Goal: Task Accomplishment & Management: Manage account settings

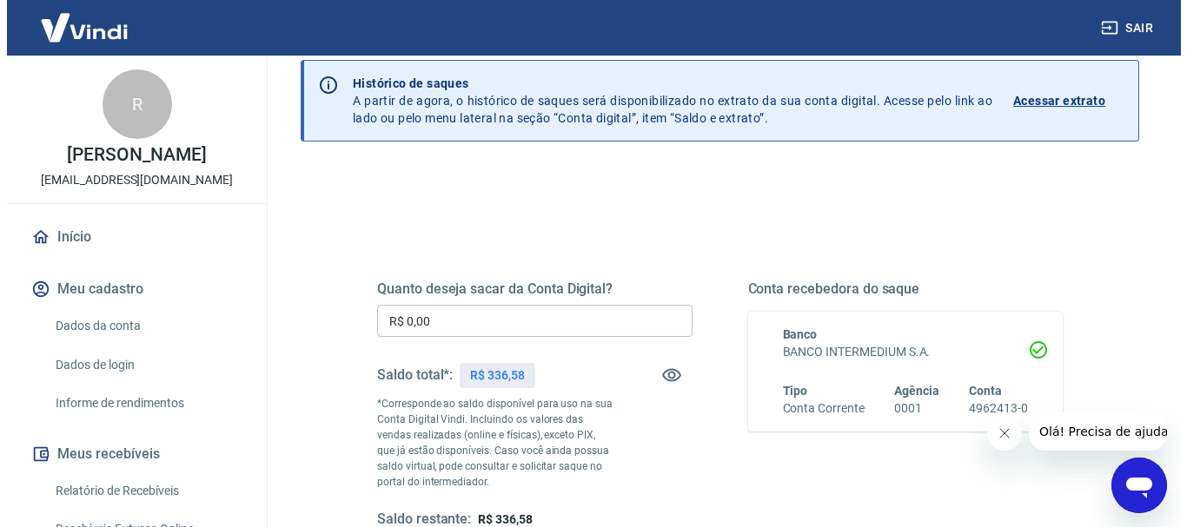
scroll to position [174, 0]
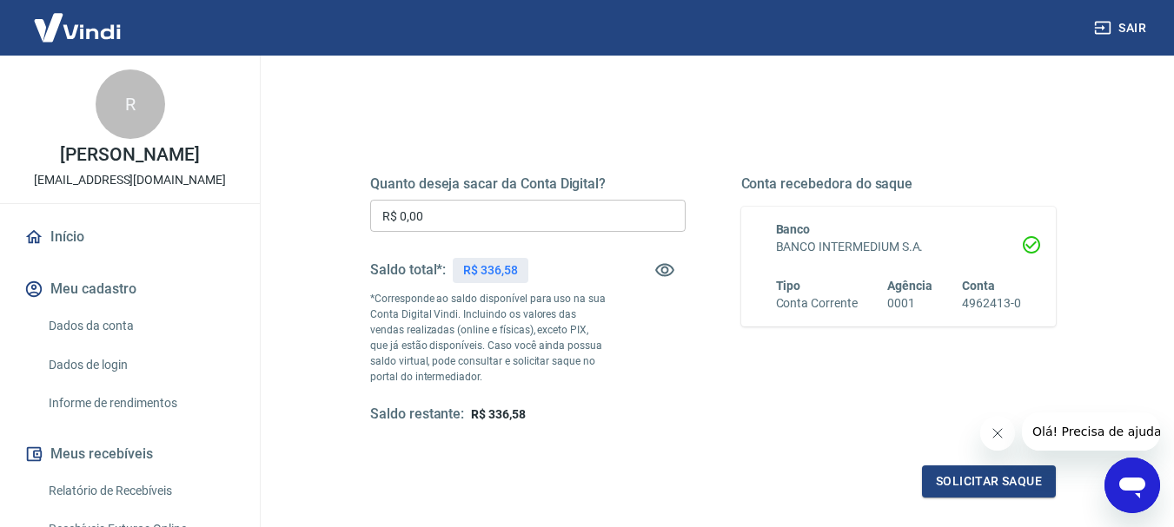
click at [433, 213] on input "R$ 0,00" at bounding box center [527, 216] width 315 height 32
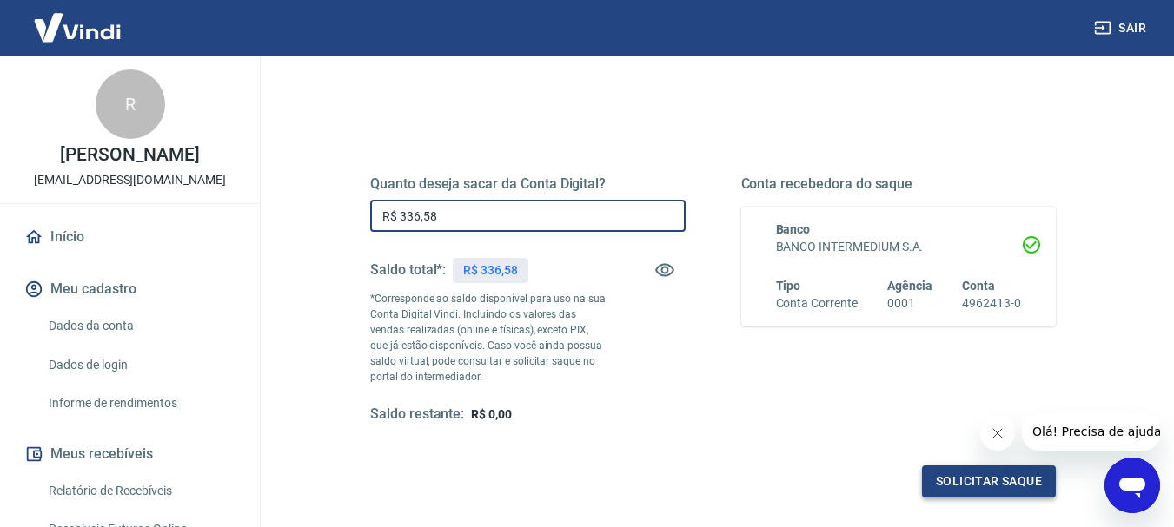
type input "R$ 336,58"
click at [990, 484] on button "Solicitar saque" at bounding box center [989, 482] width 134 height 32
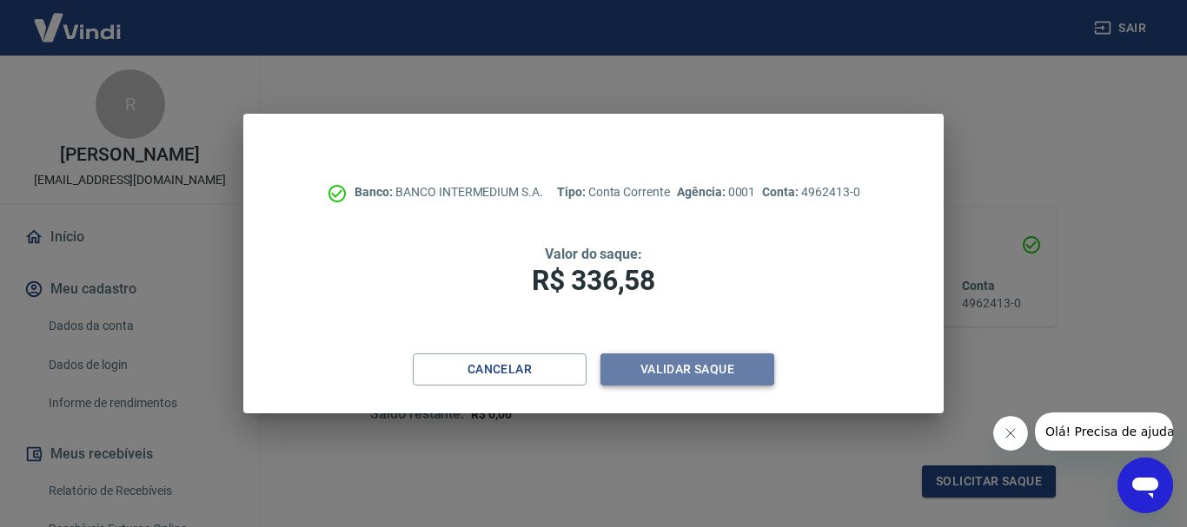
click at [672, 368] on button "Validar saque" at bounding box center [687, 370] width 174 height 32
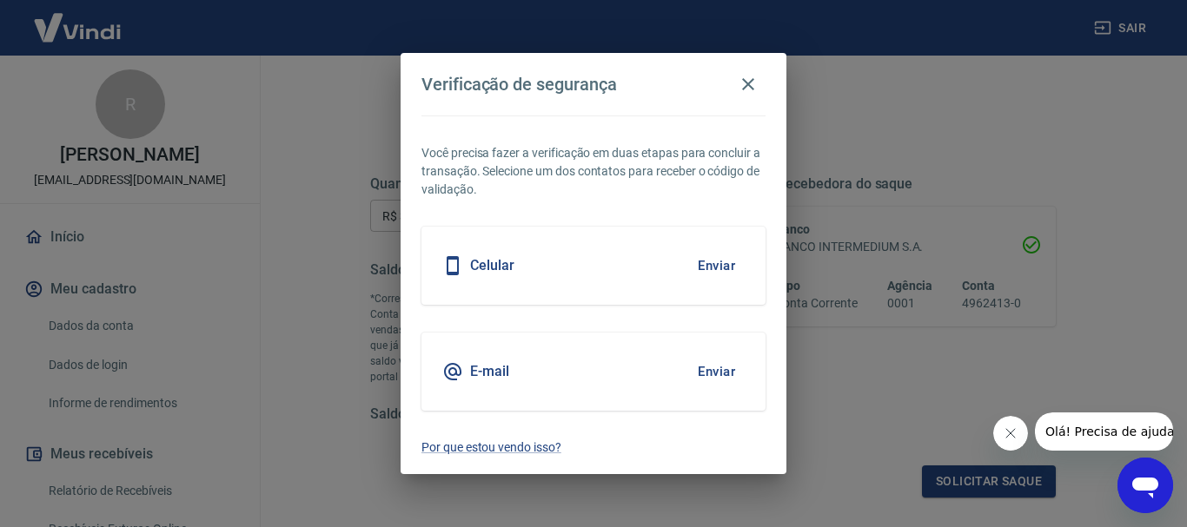
click at [705, 268] on button "Enviar" at bounding box center [716, 266] width 56 height 36
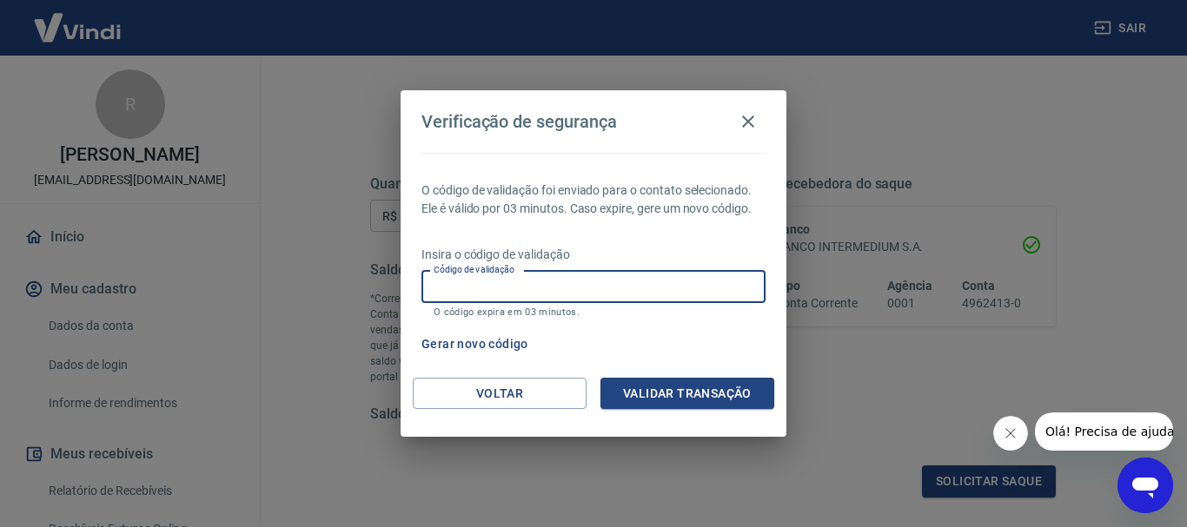
click at [655, 295] on input "Código de validação" at bounding box center [593, 287] width 344 height 32
click at [701, 407] on button "Validar transação" at bounding box center [687, 394] width 174 height 32
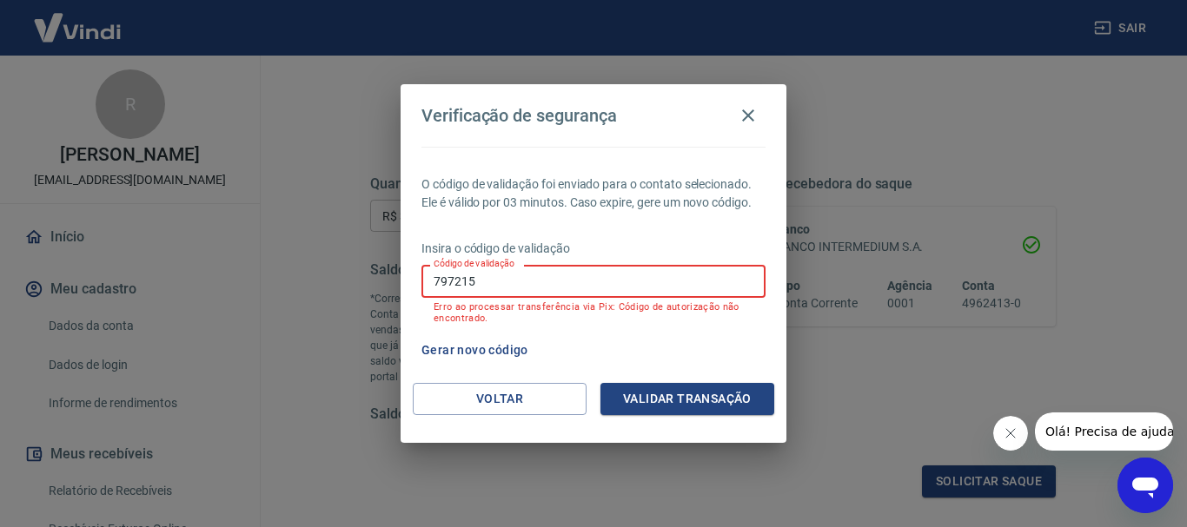
click at [521, 281] on input "797215" at bounding box center [593, 281] width 344 height 32
type input "883591"
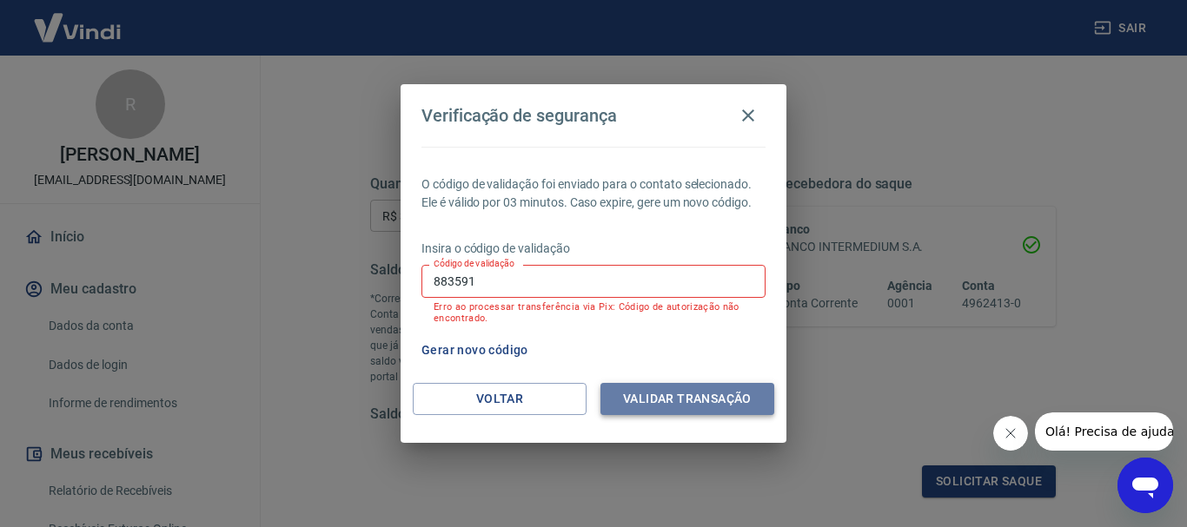
click at [722, 412] on button "Validar transação" at bounding box center [687, 399] width 174 height 32
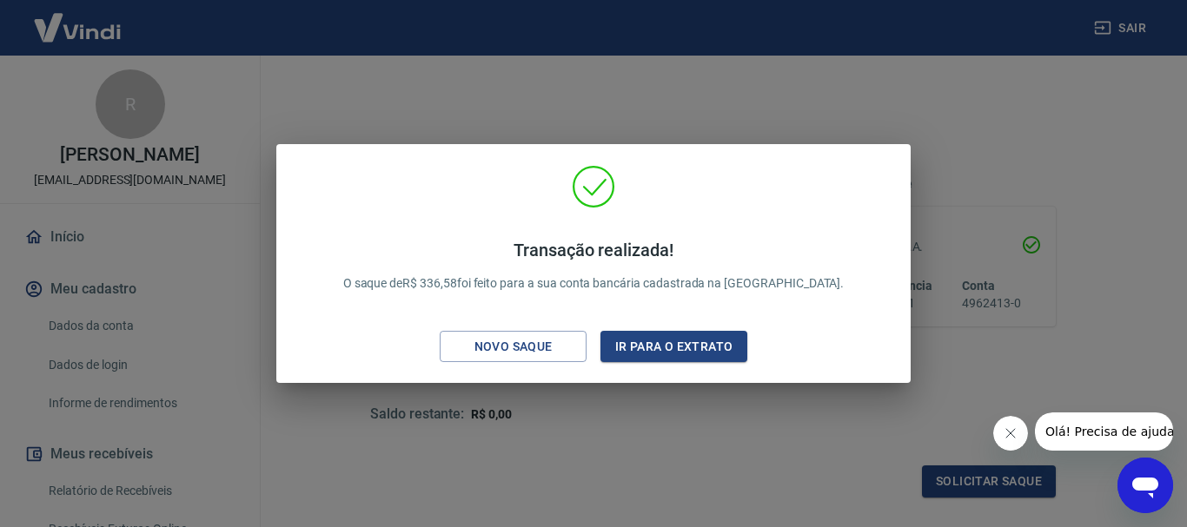
click at [677, 57] on div "Transação realizada! O saque de R$ 336,58 foi feito para a sua conta bancária c…" at bounding box center [593, 263] width 1187 height 527
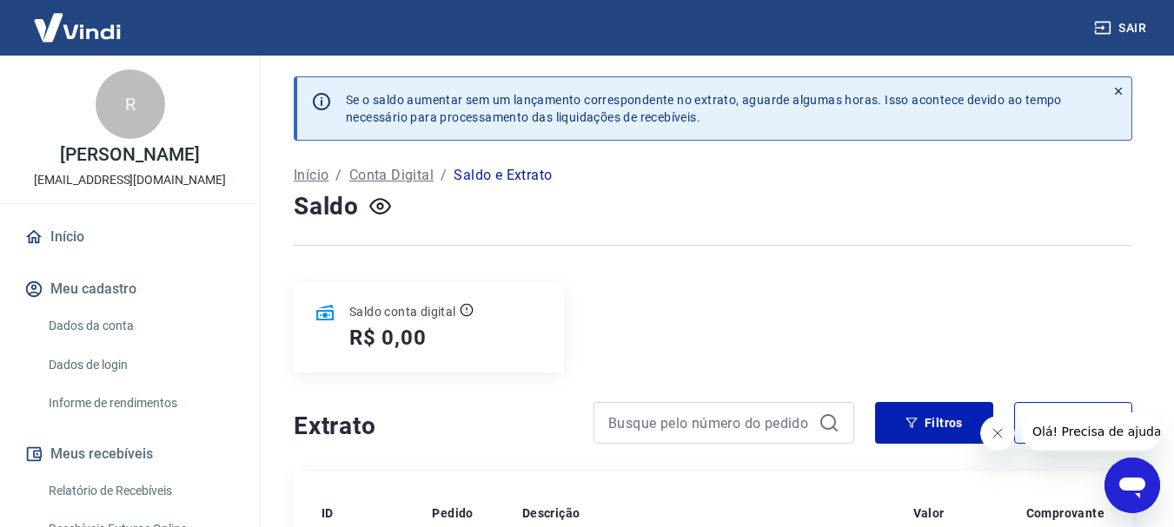
click at [108, 337] on link "Dados da conta" at bounding box center [140, 326] width 197 height 36
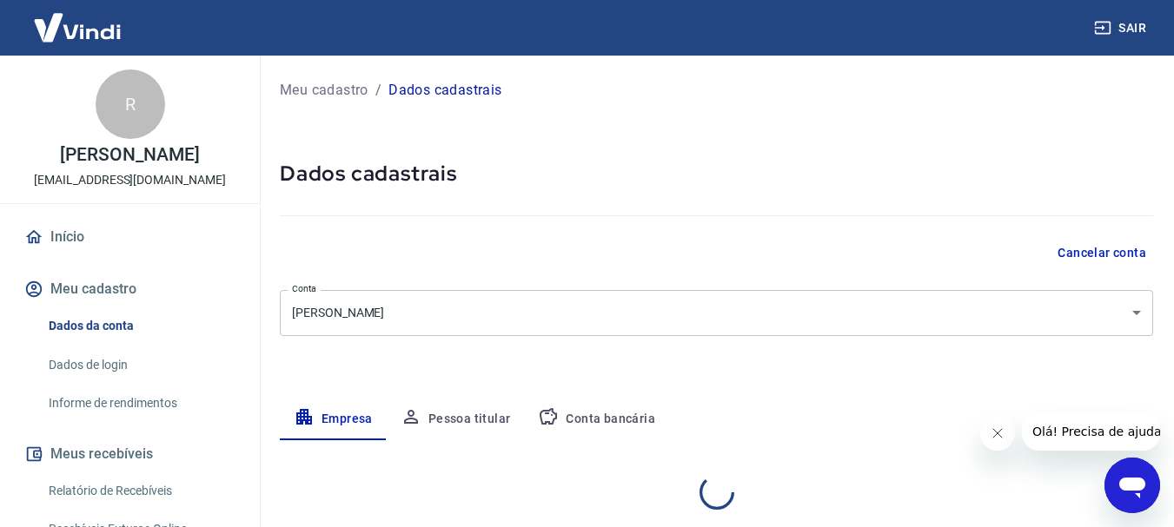
select select "SC"
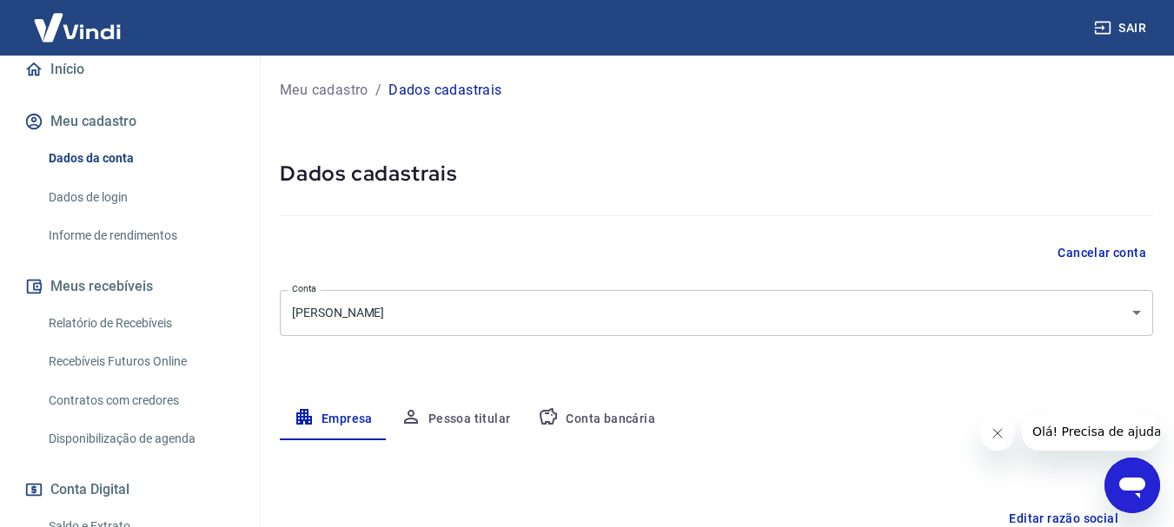
scroll to position [174, 0]
